Goal: Check status: Check status

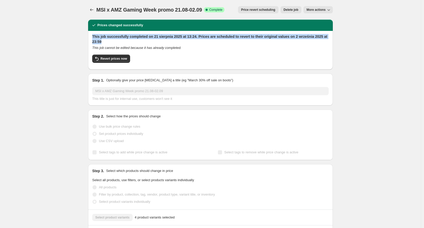
drag, startPoint x: 104, startPoint y: 42, endPoint x: 92, endPoint y: 38, distance: 13.3
click at [92, 38] on div "This job successfully completed on 21 sierpnia 2025 at 13:24. Prices are schedu…" at bounding box center [210, 50] width 245 height 39
click at [106, 41] on h2 "This job successfully completed on 21 sierpnia 2025 at 13:24. Prices are schedu…" at bounding box center [210, 39] width 236 height 10
drag, startPoint x: 103, startPoint y: 41, endPoint x: 92, endPoint y: 36, distance: 12.1
click at [92, 36] on div "This job successfully completed on 21 sierpnia 2025 at 13:24. Prices are schedu…" at bounding box center [210, 50] width 245 height 39
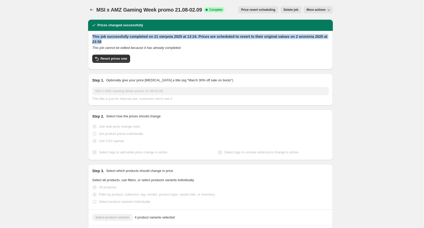
click at [108, 41] on h2 "This job successfully completed on 21 sierpnia 2025 at 13:24. Prices are schedu…" at bounding box center [210, 39] width 236 height 10
drag, startPoint x: 104, startPoint y: 41, endPoint x: 93, endPoint y: 36, distance: 12.2
click at [93, 36] on div "This job successfully completed on 21 sierpnia 2025 at 13:24. Prices are schedu…" at bounding box center [210, 50] width 245 height 39
click at [104, 40] on h2 "This job successfully completed on 21 sierpnia 2025 at 13:24. Prices are schedu…" at bounding box center [210, 39] width 236 height 10
drag, startPoint x: 96, startPoint y: 38, endPoint x: 93, endPoint y: 37, distance: 2.9
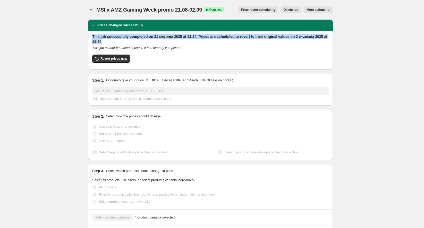
click at [93, 37] on div "This job successfully completed on 21 sierpnia 2025 at 13:24. Prices are schedu…" at bounding box center [210, 50] width 245 height 39
click at [106, 43] on h2 "This job successfully completed on 21 sierpnia 2025 at 13:24. Prices are schedu…" at bounding box center [210, 39] width 236 height 10
drag, startPoint x: 107, startPoint y: 42, endPoint x: 93, endPoint y: 37, distance: 14.3
click at [93, 37] on div "This job successfully completed on 21 sierpnia 2025 at 13:24. Prices are schedu…" at bounding box center [210, 50] width 245 height 39
click at [109, 44] on h2 "This job successfully completed on 21 sierpnia 2025 at 13:24. Prices are schedu…" at bounding box center [210, 39] width 236 height 10
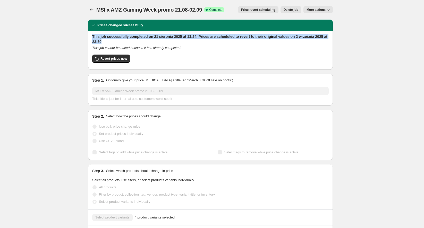
drag, startPoint x: 101, startPoint y: 41, endPoint x: 90, endPoint y: 36, distance: 12.4
click at [90, 36] on div "This job successfully completed on 21 sierpnia 2025 at 13:24. Prices are schedu…" at bounding box center [210, 50] width 245 height 39
click at [104, 40] on h2 "This job successfully completed on 21 sierpnia 2025 at 13:24. Prices are schedu…" at bounding box center [210, 39] width 236 height 10
drag, startPoint x: 109, startPoint y: 42, endPoint x: 96, endPoint y: 38, distance: 13.6
click at [93, 37] on div "This job successfully completed on 21 sierpnia 2025 at 13:24. Prices are schedu…" at bounding box center [210, 50] width 245 height 39
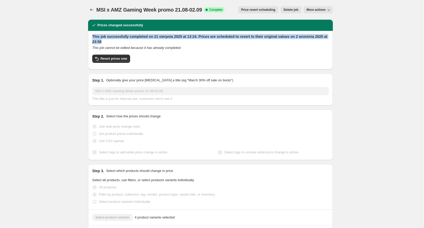
click at [107, 40] on h2 "This job successfully completed on 21 sierpnia 2025 at 13:24. Prices are schedu…" at bounding box center [210, 39] width 236 height 10
drag, startPoint x: 107, startPoint y: 40, endPoint x: 90, endPoint y: 35, distance: 16.9
click at [90, 35] on div "This job successfully completed on 21 sierpnia 2025 at 13:24. Prices are schedu…" at bounding box center [210, 50] width 245 height 39
click at [103, 40] on h2 "This job successfully completed on 21 sierpnia 2025 at 13:24. Prices are schedu…" at bounding box center [210, 39] width 236 height 10
click at [109, 42] on h2 "This job successfully completed on 21 sierpnia 2025 at 13:24. Prices are schedu…" at bounding box center [210, 39] width 236 height 10
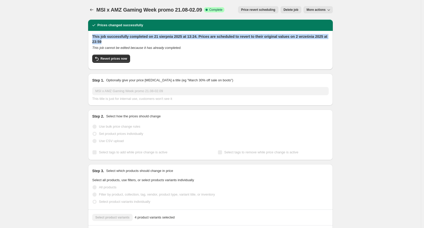
drag, startPoint x: 103, startPoint y: 41, endPoint x: 96, endPoint y: 36, distance: 8.9
click at [93, 35] on div "This job successfully completed on 21 sierpnia 2025 at 13:24. Prices are schedu…" at bounding box center [210, 50] width 245 height 39
click at [106, 38] on h2 "This job successfully completed on 21 sierpnia 2025 at 13:24. Prices are schedu…" at bounding box center [210, 39] width 236 height 10
drag, startPoint x: 106, startPoint y: 41, endPoint x: 94, endPoint y: 36, distance: 13.0
click at [94, 36] on h2 "This job successfully completed on 21 sierpnia 2025 at 13:24. Prices are schedu…" at bounding box center [210, 39] width 236 height 10
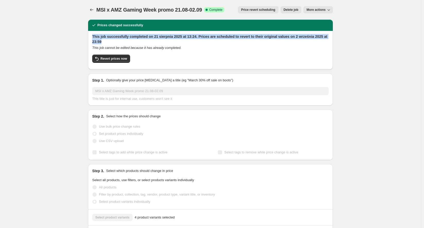
click at [107, 40] on h2 "This job successfully completed on 21 sierpnia 2025 at 13:24. Prices are schedu…" at bounding box center [210, 39] width 236 height 10
drag, startPoint x: 98, startPoint y: 40, endPoint x: 90, endPoint y: 36, distance: 8.5
click at [90, 36] on div "This job successfully completed on 21 sierpnia 2025 at 13:24. Prices are schedu…" at bounding box center [210, 50] width 245 height 39
click at [108, 42] on h2 "This job successfully completed on 21 sierpnia 2025 at 13:24. Prices are schedu…" at bounding box center [210, 39] width 236 height 10
drag, startPoint x: 109, startPoint y: 42, endPoint x: 94, endPoint y: 37, distance: 16.3
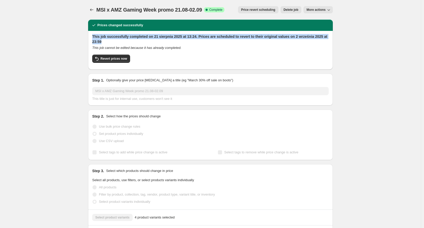
click at [94, 37] on h2 "This job successfully completed on 21 sierpnia 2025 at 13:24. Prices are schedu…" at bounding box center [210, 39] width 236 height 10
click at [106, 40] on h2 "This job successfully completed on 21 sierpnia 2025 at 13:24. Prices are schedu…" at bounding box center [210, 39] width 236 height 10
drag, startPoint x: 94, startPoint y: 39, endPoint x: 88, endPoint y: 36, distance: 7.3
click at [106, 42] on h2 "This job successfully completed on 21 sierpnia 2025 at 13:24. Prices are schedu…" at bounding box center [210, 39] width 236 height 10
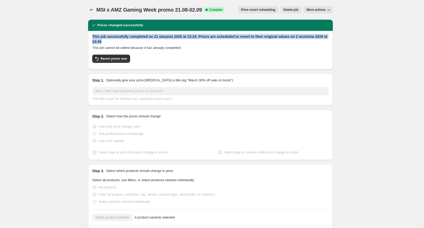
drag, startPoint x: 107, startPoint y: 41, endPoint x: 91, endPoint y: 35, distance: 17.2
click at [91, 35] on div "This job successfully completed on 21 sierpnia 2025 at 13:24. Prices are schedu…" at bounding box center [210, 50] width 245 height 39
click at [108, 39] on h2 "This job successfully completed on 21 sierpnia 2025 at 13:24. Prices are schedu…" at bounding box center [210, 39] width 236 height 10
drag, startPoint x: 107, startPoint y: 41, endPoint x: 91, endPoint y: 34, distance: 16.7
click at [90, 34] on div "This job successfully completed on 21 sierpnia 2025 at 13:24. Prices are schedu…" at bounding box center [210, 50] width 245 height 39
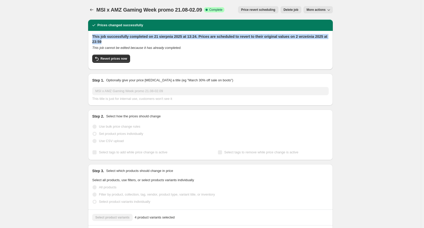
click at [110, 36] on h2 "This job successfully completed on 21 sierpnia 2025 at 13:24. Prices are schedu…" at bounding box center [210, 39] width 236 height 10
drag, startPoint x: 109, startPoint y: 41, endPoint x: 93, endPoint y: 38, distance: 16.4
click at [93, 38] on div "This job successfully completed on 21 sierpnia 2025 at 13:24. Prices are schedu…" at bounding box center [210, 50] width 245 height 39
click at [109, 42] on h2 "This job successfully completed on 21 sierpnia 2025 at 13:24. Prices are schedu…" at bounding box center [210, 39] width 236 height 10
drag, startPoint x: 107, startPoint y: 42, endPoint x: 92, endPoint y: 36, distance: 15.9
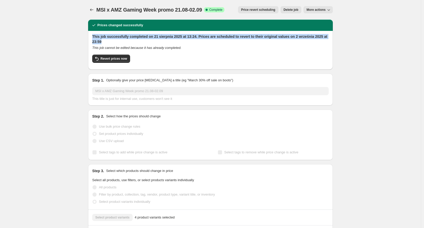
click at [92, 36] on div "This job successfully completed on 21 sierpnia 2025 at 13:24. Prices are schedu…" at bounding box center [210, 50] width 245 height 39
click at [108, 42] on h2 "This job successfully completed on 21 sierpnia 2025 at 13:24. Prices are schedu…" at bounding box center [210, 39] width 236 height 10
drag, startPoint x: 105, startPoint y: 42, endPoint x: 89, endPoint y: 34, distance: 18.5
click at [118, 42] on h2 "This job successfully completed on 21 sierpnia 2025 at 13:24. Prices are schedu…" at bounding box center [210, 39] width 236 height 10
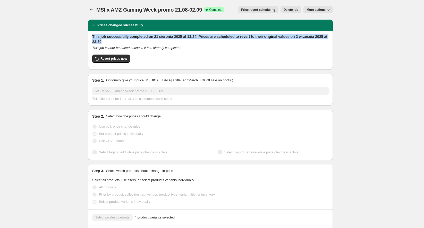
drag, startPoint x: 110, startPoint y: 42, endPoint x: 92, endPoint y: 37, distance: 19.6
click at [92, 37] on div "This job successfully completed on 21 sierpnia 2025 at 13:24. Prices are schedu…" at bounding box center [210, 50] width 245 height 39
click at [107, 39] on h2 "This job successfully completed on 21 sierpnia 2025 at 13:24. Prices are schedu…" at bounding box center [210, 39] width 236 height 10
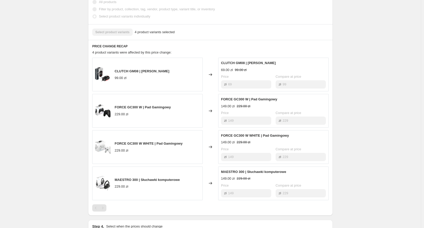
scroll to position [185, 0]
click at [386, 166] on div "MSI x AMZ Gaming Week promo 21.08-02.09. This page is ready MSI x AMZ Gaming We…" at bounding box center [210, 94] width 421 height 558
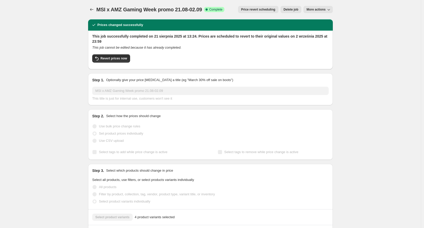
scroll to position [0, 0]
